Goal: Understand process/instructions: Learn how to perform a task or action

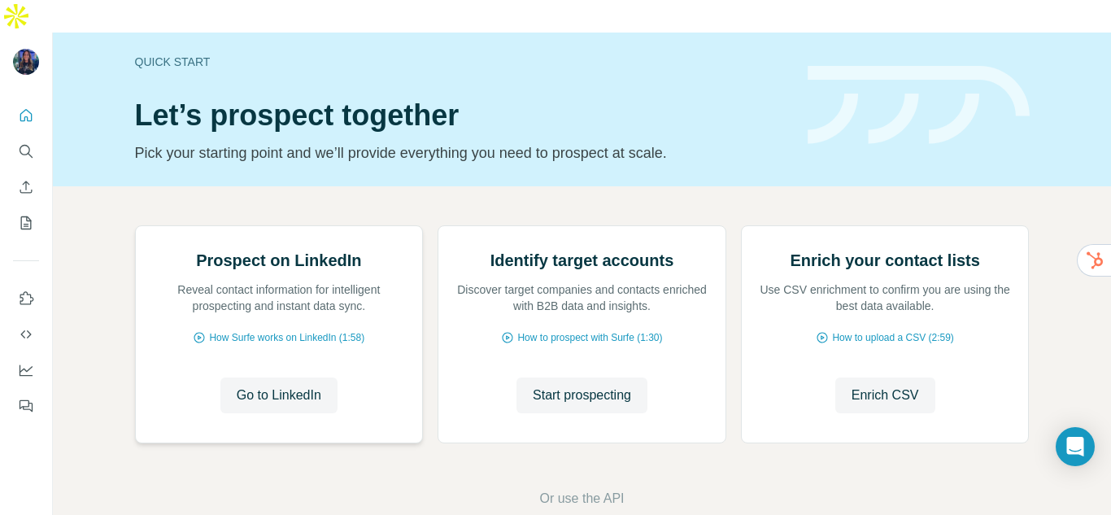
scroll to position [169, 0]
click at [588, 489] on span "Or use the API" at bounding box center [581, 499] width 85 height 20
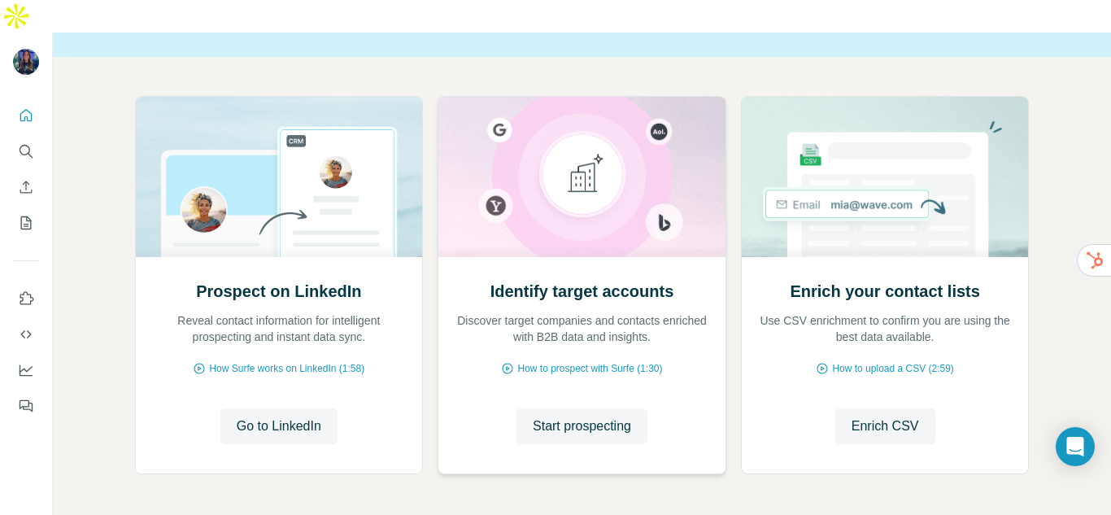
scroll to position [169, 0]
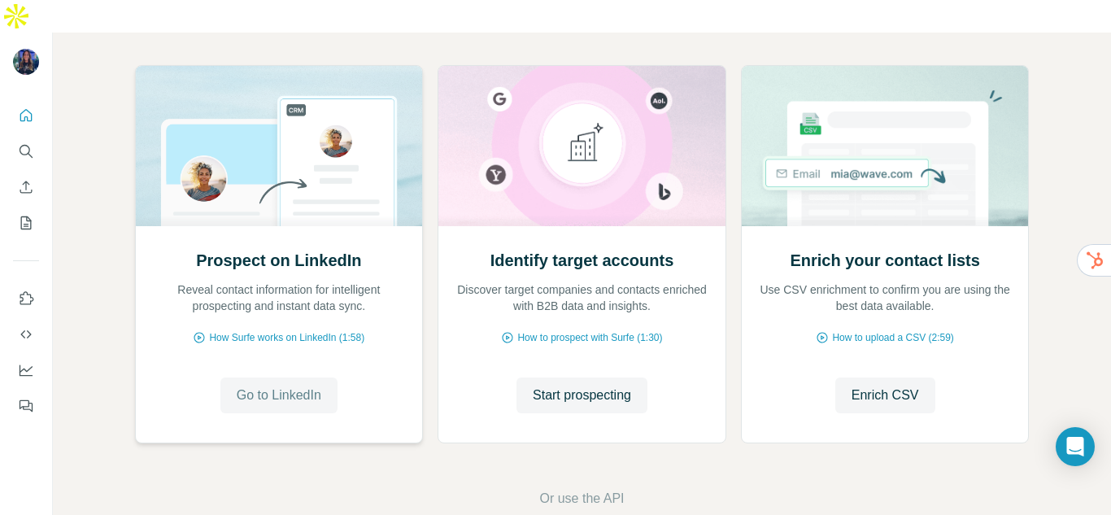
click at [272, 385] on span "Go to LinkedIn" at bounding box center [279, 395] width 85 height 20
